Goal: Task Accomplishment & Management: Manage account settings

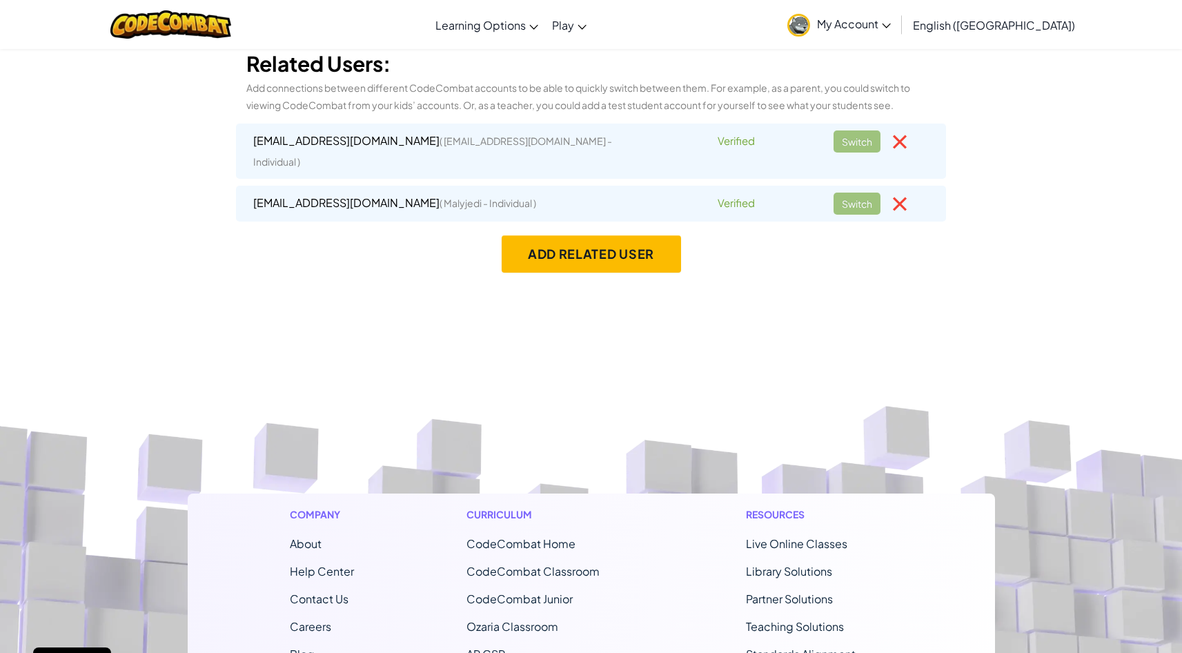
click at [843, 192] on div "Switch" at bounding box center [871, 203] width 77 height 22
click at [857, 192] on div "Switch" at bounding box center [871, 203] width 77 height 22
click at [300, 192] on div "[EMAIL_ADDRESS][DOMAIN_NAME] ( Malyjedi - Individual )" at bounding box center [445, 202] width 385 height 21
click at [310, 192] on div "[EMAIL_ADDRESS][DOMAIN_NAME] ( Malyjedi - Individual )" at bounding box center [445, 202] width 385 height 21
click at [457, 192] on div "[EMAIL_ADDRESS][DOMAIN_NAME] ( Malyjedi - Individual )" at bounding box center [445, 202] width 385 height 21
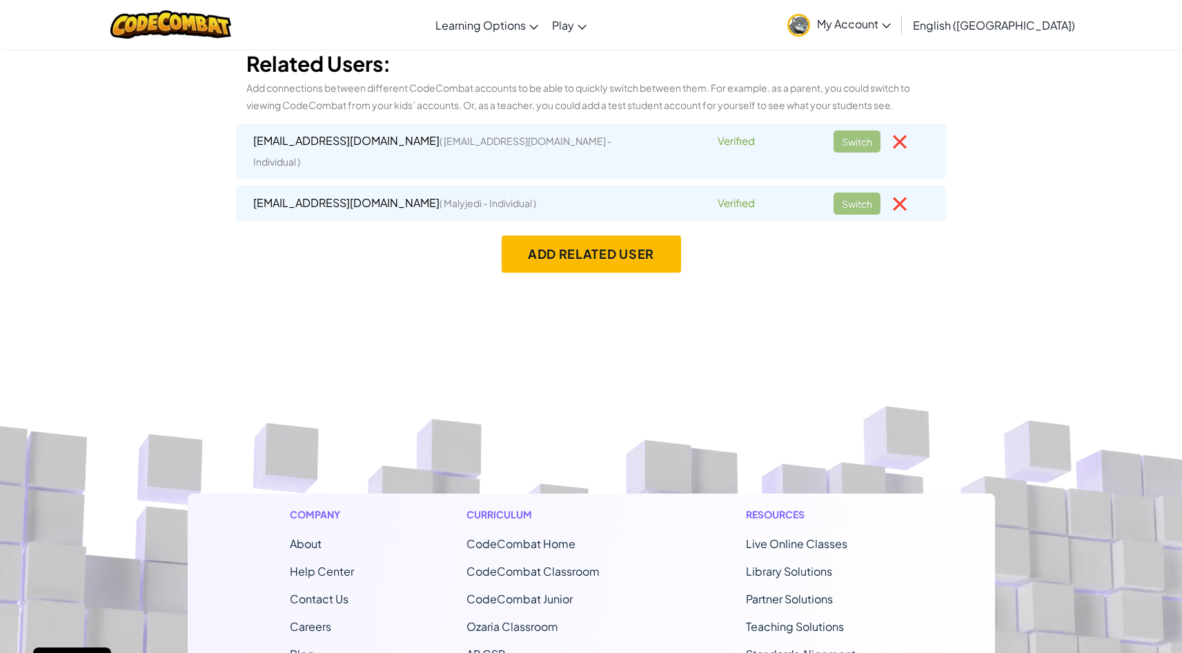
click at [492, 192] on div "[EMAIL_ADDRESS][DOMAIN_NAME] ( Malyjedi - Individual )" at bounding box center [445, 202] width 385 height 21
click at [865, 192] on div "Switch" at bounding box center [871, 203] width 77 height 22
click at [779, 254] on div "Toggle navigation Learning Options Live Online Classes Premium Self-Paced Play …" at bounding box center [591, 516] width 1182 height 1033
click at [846, 192] on div "Switch" at bounding box center [871, 203] width 77 height 22
click at [848, 192] on div "Switch" at bounding box center [871, 203] width 77 height 22
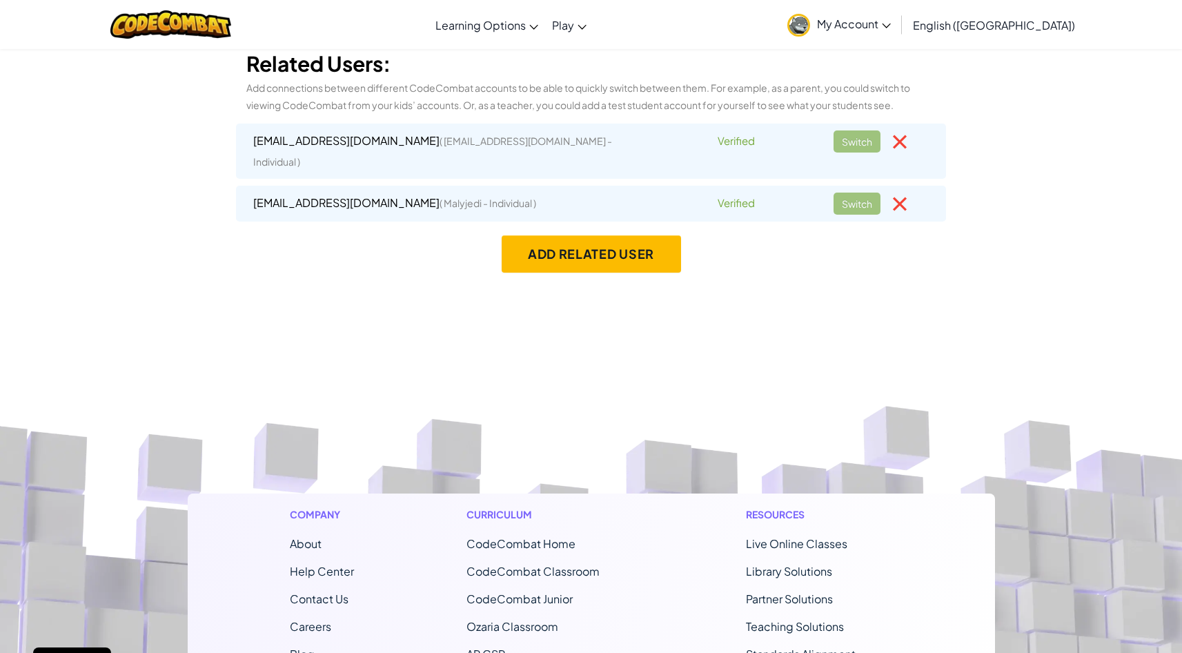
click at [890, 30] on span "My Account" at bounding box center [854, 24] width 74 height 14
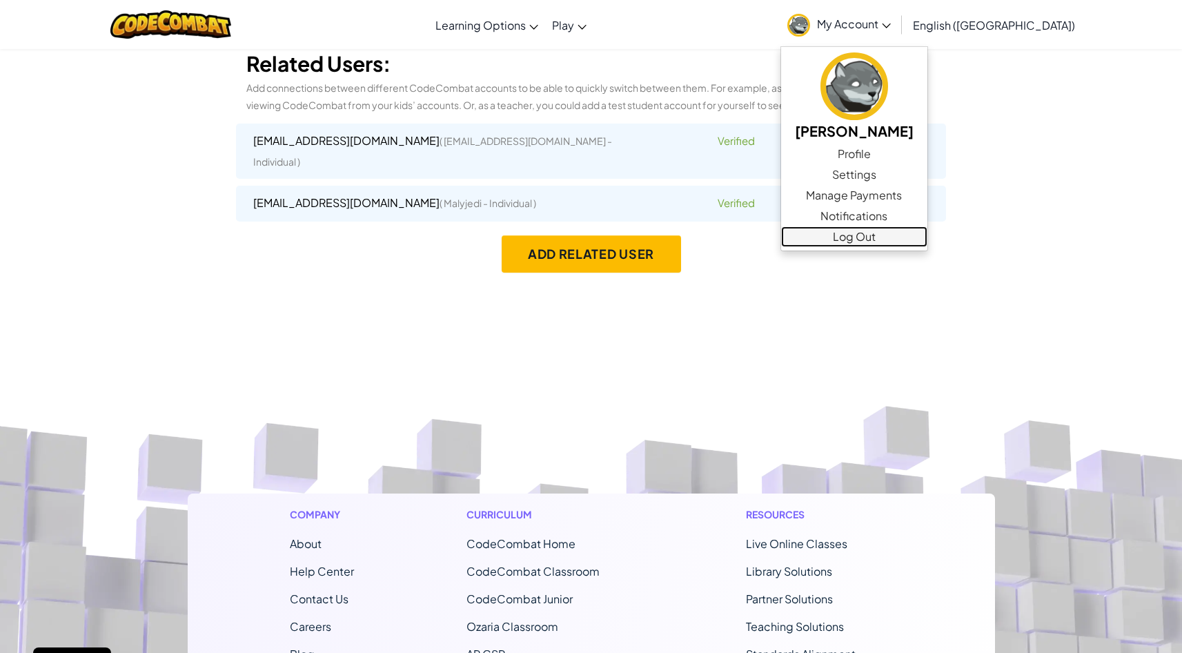
click at [927, 237] on link "Log Out" at bounding box center [854, 236] width 146 height 21
